Goal: Use online tool/utility: Utilize a website feature to perform a specific function

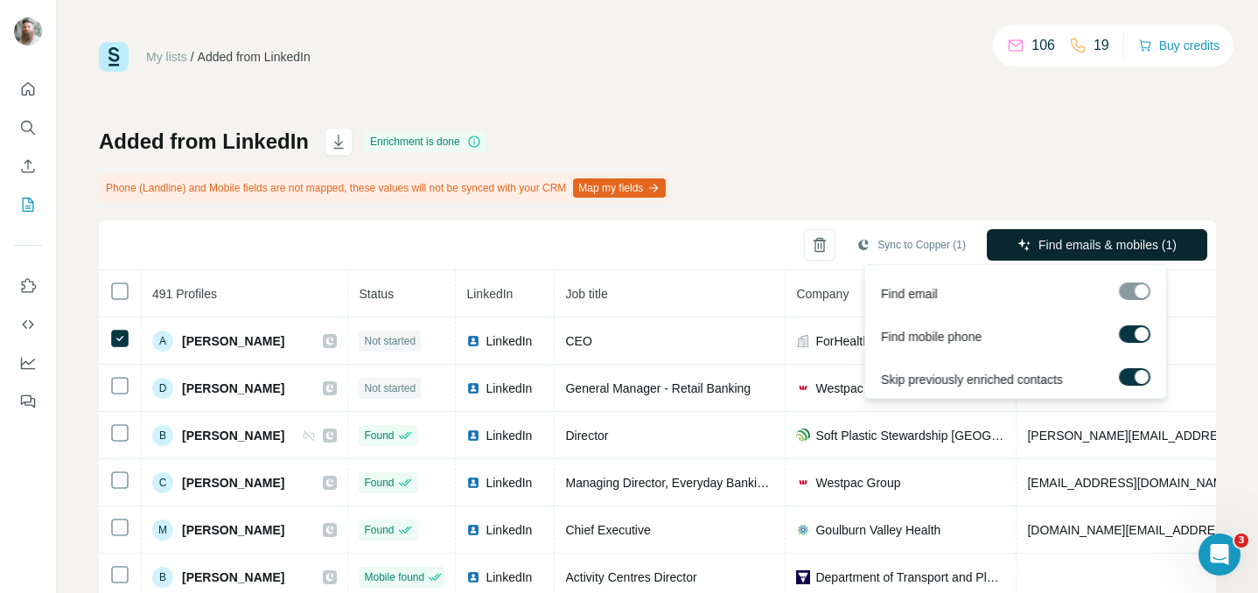
click at [1068, 246] on span "Find emails & mobiles (1)" at bounding box center [1108, 244] width 138 height 17
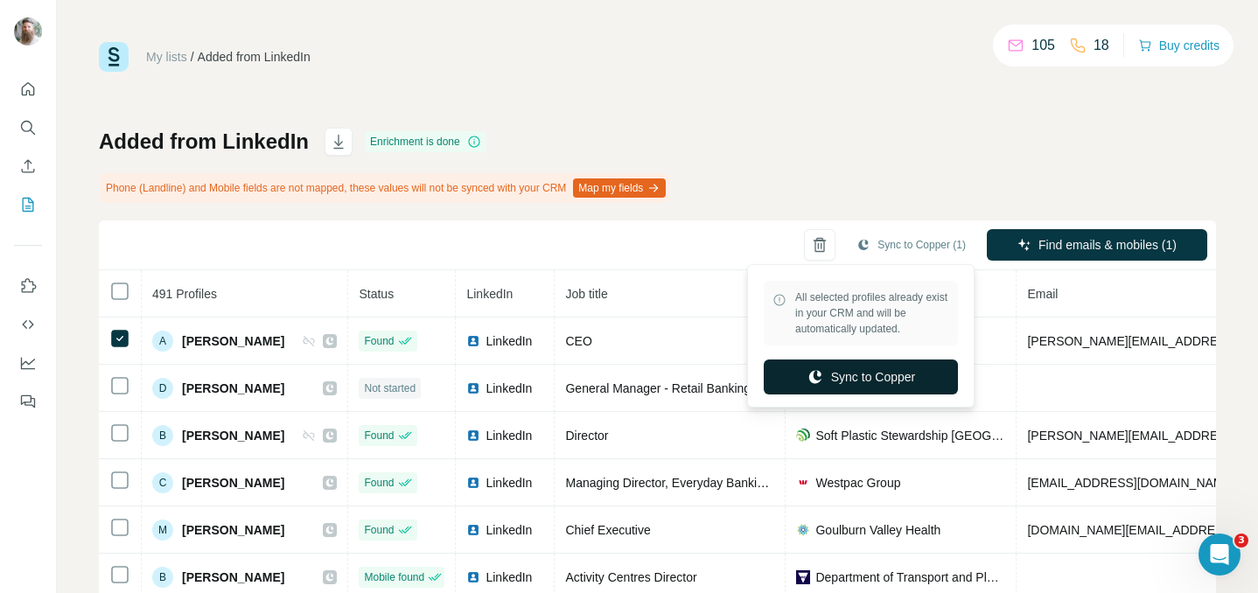
click at [894, 367] on button "Sync to Copper" at bounding box center [861, 377] width 194 height 35
